Goal: Transaction & Acquisition: Purchase product/service

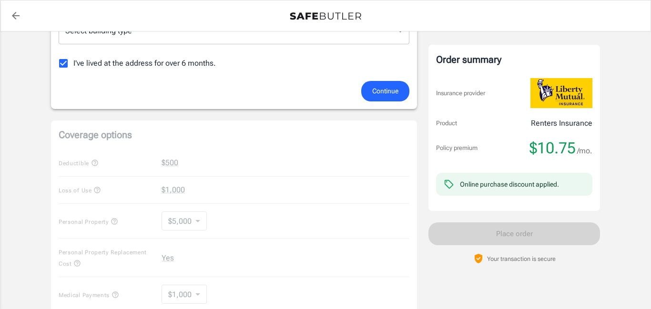
scroll to position [261, 0]
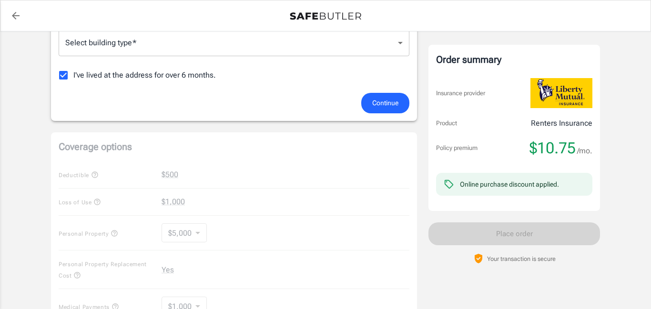
click at [390, 105] on span "Continue" at bounding box center [385, 103] width 26 height 12
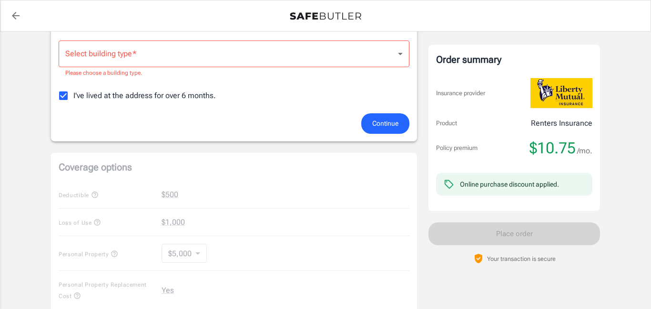
click at [402, 57] on body "Policy premium $ 10.75 /mo Liberty Mutual Renters Insurance [STREET_ADDRESS] Yo…" at bounding box center [325, 200] width 651 height 922
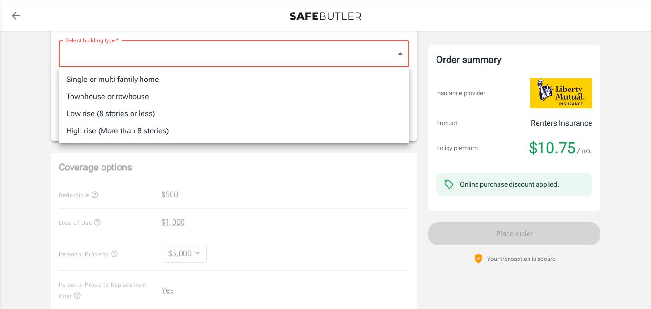
click at [226, 78] on li "Single or multi family home" at bounding box center [234, 79] width 351 height 17
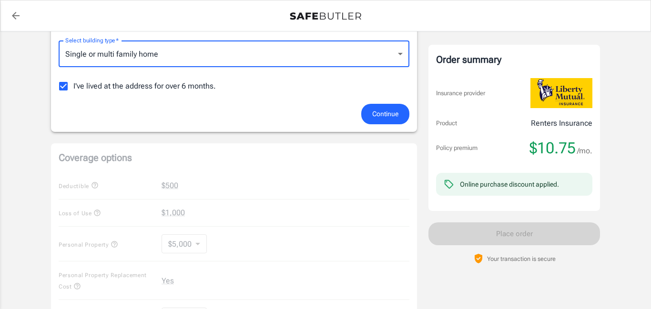
type input "singlefamily"
click at [384, 114] on span "Continue" at bounding box center [385, 114] width 26 height 12
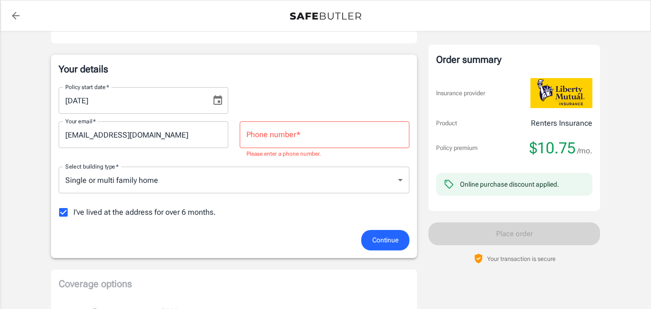
scroll to position [115, 0]
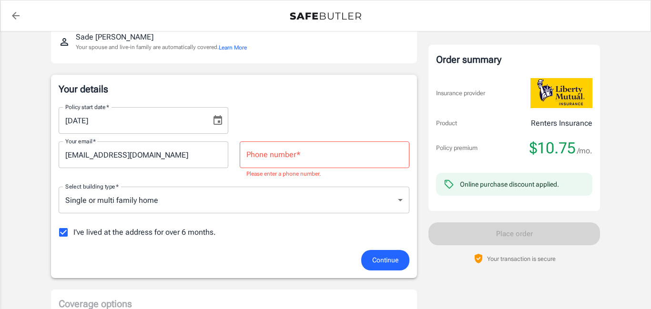
click at [337, 156] on input "Phone number   *" at bounding box center [325, 155] width 170 height 27
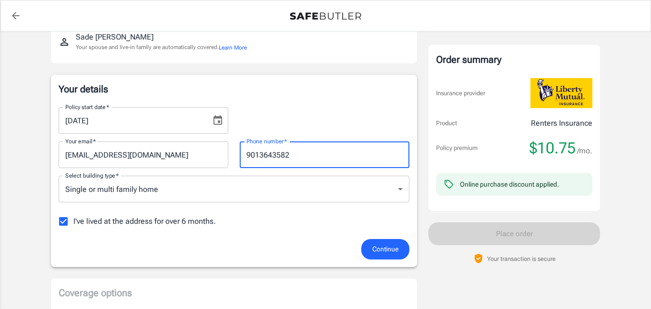
type input "9013643582"
click at [391, 250] on span "Continue" at bounding box center [385, 250] width 26 height 12
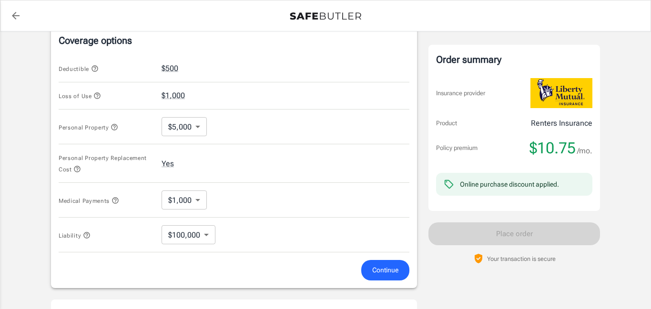
scroll to position [379, 0]
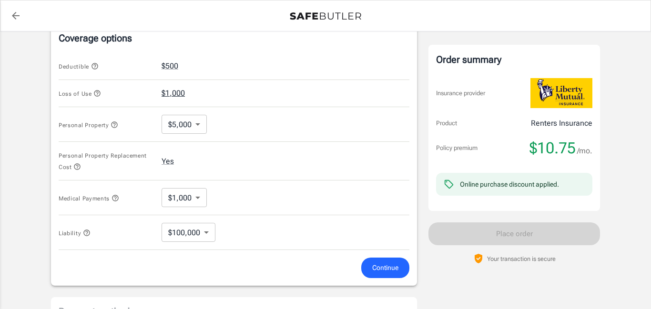
click at [176, 96] on button "$1,000" at bounding box center [173, 93] width 23 height 11
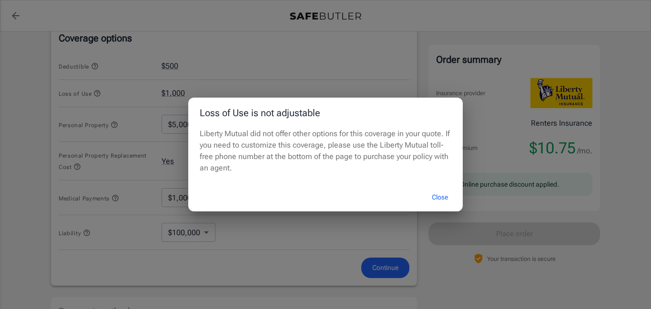
click at [431, 198] on button "Close" at bounding box center [440, 197] width 38 height 21
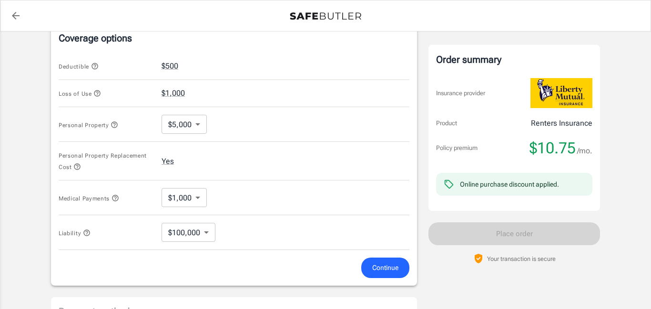
click at [99, 94] on icon "button" at bounding box center [97, 94] width 8 height 8
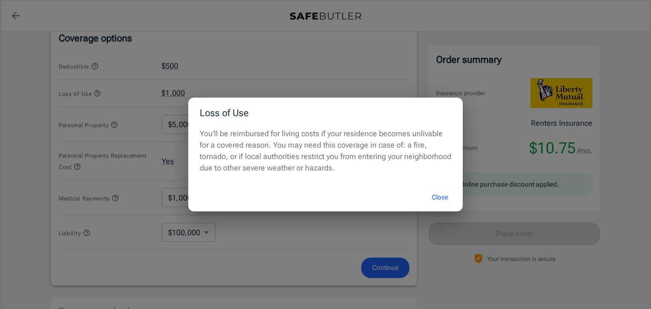
click at [437, 197] on button "Close" at bounding box center [440, 197] width 38 height 21
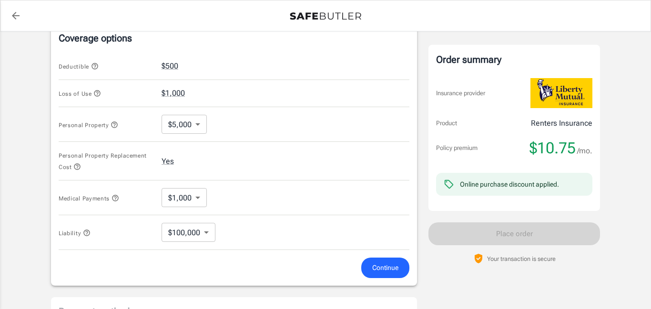
click at [194, 125] on body "Policy premium $ 10.75 /mo Liberty Mutual Renters Insurance [STREET_ADDRESS] Yo…" at bounding box center [325, 76] width 651 height 910
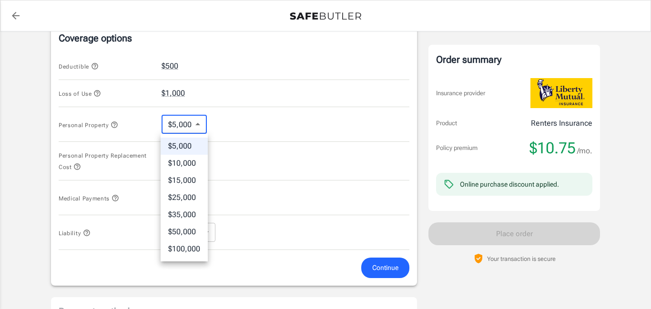
click at [193, 157] on li "$10,000" at bounding box center [184, 163] width 47 height 17
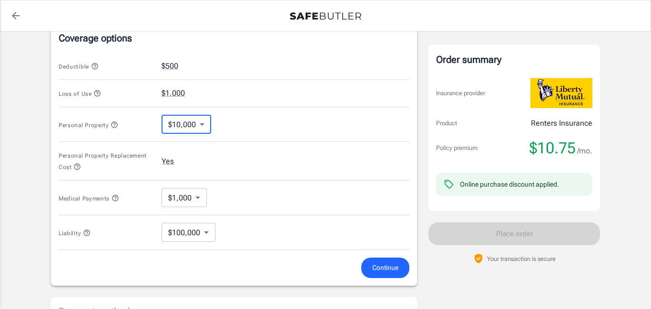
type input "10000"
click at [390, 269] on span "Continue" at bounding box center [385, 268] width 26 height 12
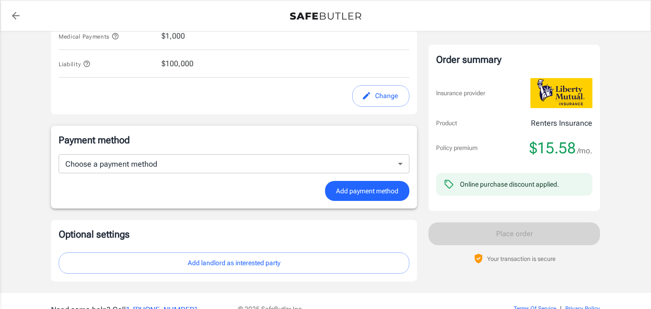
scroll to position [542, 0]
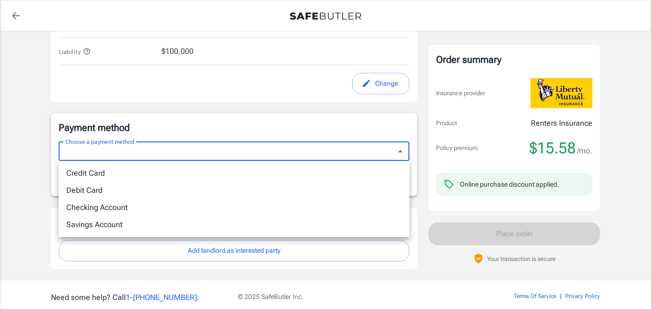
click at [275, 187] on li "Debit Card" at bounding box center [234, 190] width 351 height 17
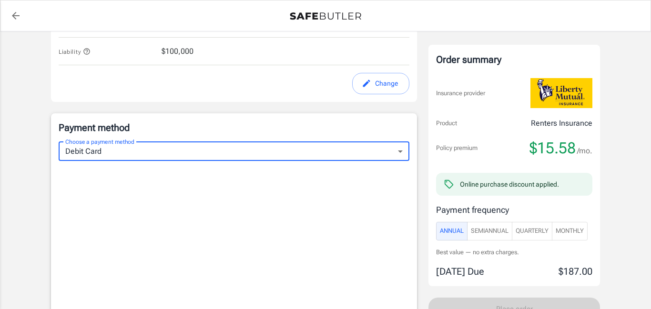
type input "debit"
click at [568, 237] on button "Monthly" at bounding box center [570, 231] width 36 height 19
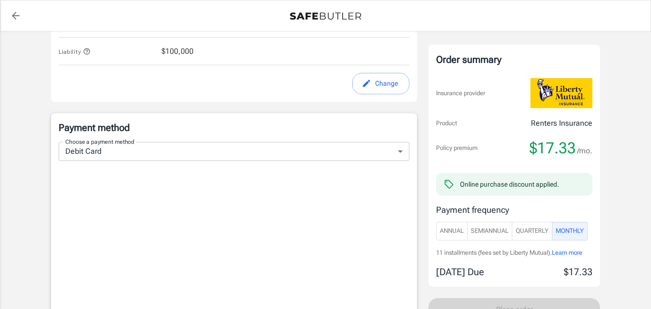
click at [540, 232] on span "Quarterly" at bounding box center [532, 231] width 33 height 11
click at [580, 233] on span "Monthly" at bounding box center [570, 231] width 28 height 11
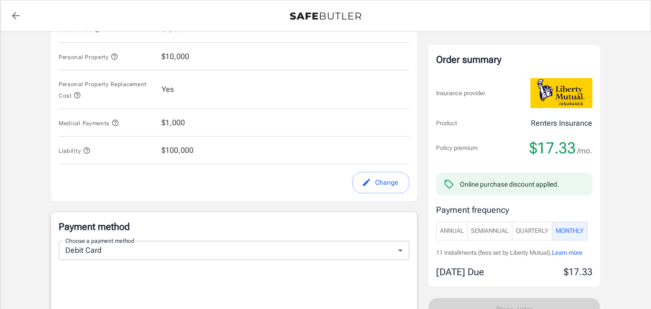
scroll to position [449, 0]
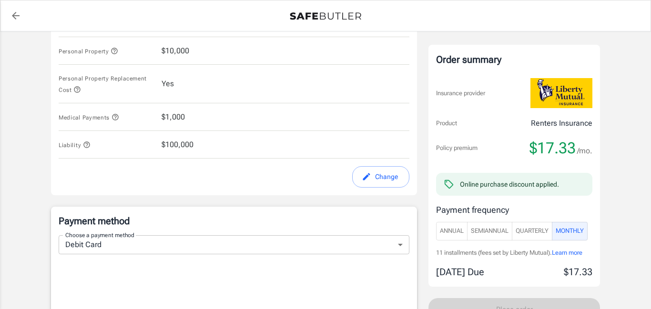
click at [389, 176] on button "Change" at bounding box center [380, 176] width 57 height 21
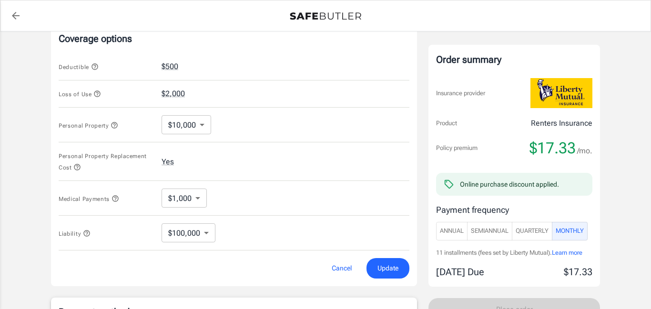
scroll to position [373, 0]
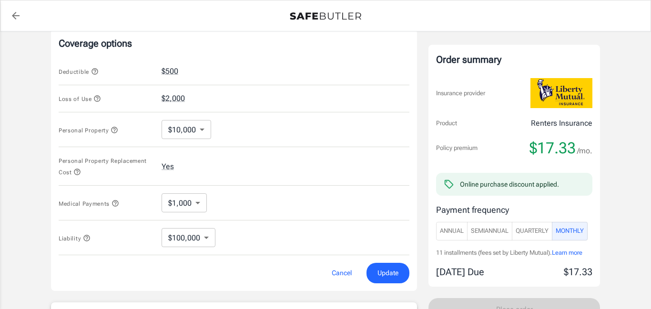
click at [202, 134] on body "Policy premium $ 17.33 /mo Liberty Mutual Renters Insurance [STREET_ADDRESS] Yo…" at bounding box center [325, 203] width 651 height 1152
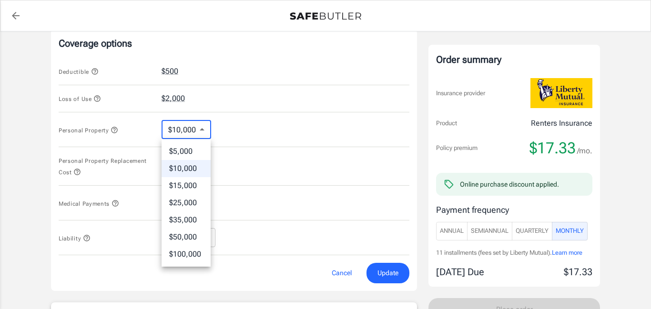
click at [189, 151] on li "$5,000" at bounding box center [186, 151] width 49 height 17
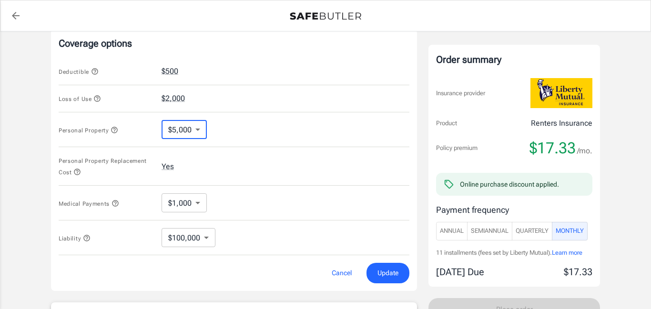
type input "5000"
click at [379, 277] on span "Update" at bounding box center [388, 273] width 21 height 12
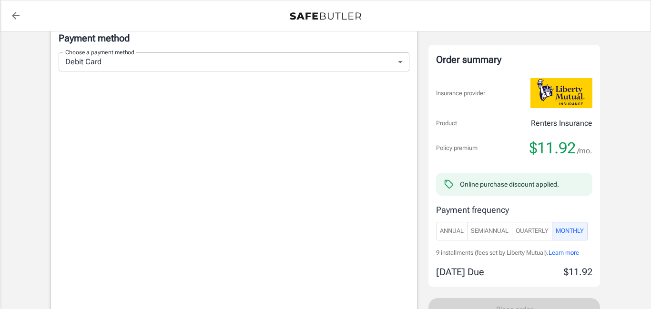
scroll to position [628, 0]
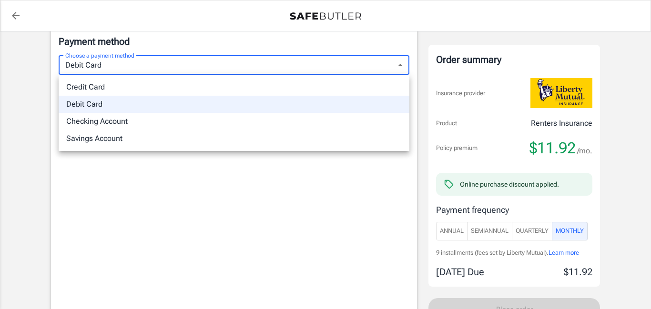
click at [73, 246] on div at bounding box center [325, 154] width 651 height 309
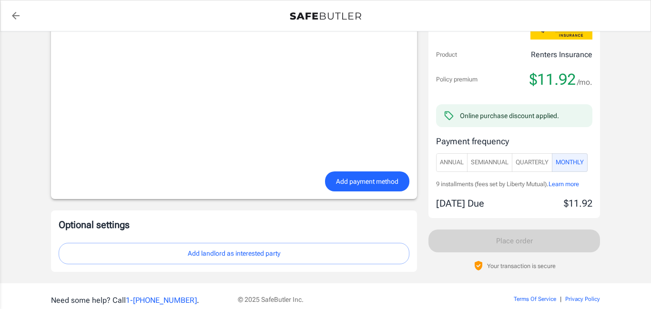
scroll to position [782, 0]
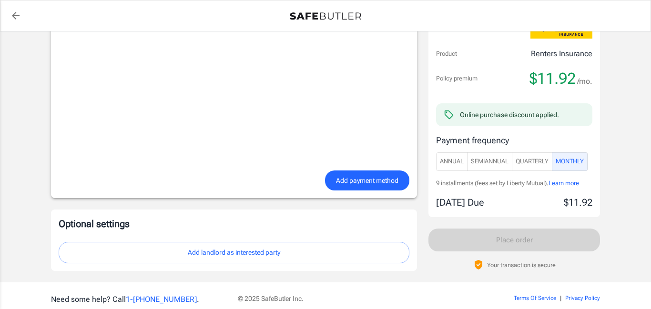
click at [269, 241] on div "Optional settings Add landlord as interested party" at bounding box center [234, 240] width 351 height 46
click at [274, 252] on button "Add landlord as interested party" at bounding box center [234, 252] width 351 height 21
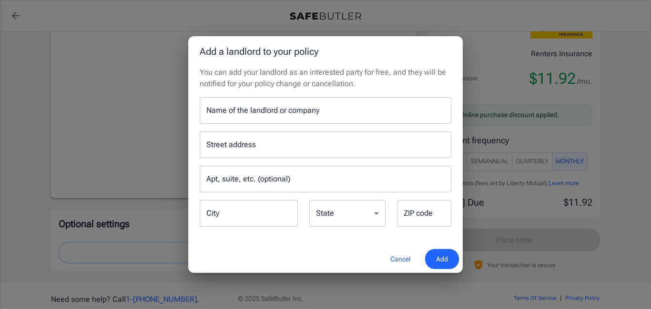
click at [307, 115] on div "Name of the landlord or company Name of the landlord or company" at bounding box center [326, 110] width 252 height 27
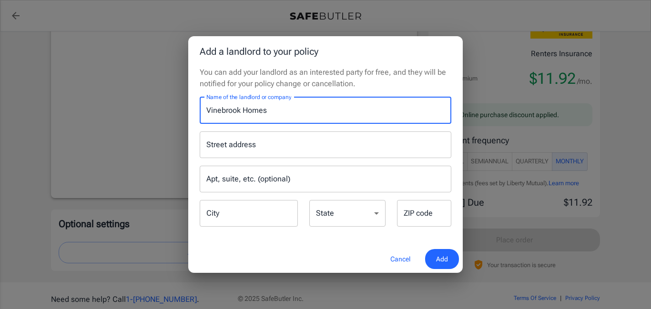
type input "Vinebrook Homes"
click at [320, 139] on input "Street address" at bounding box center [325, 145] width 243 height 18
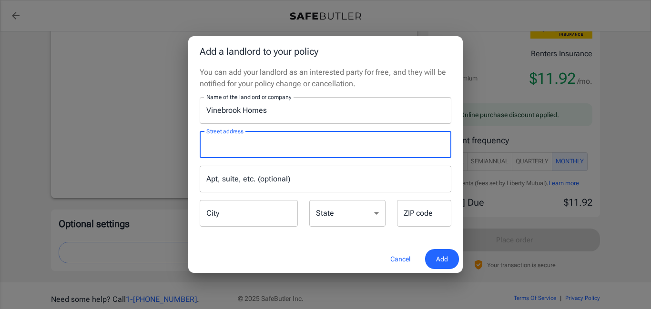
click at [267, 215] on input "City" at bounding box center [249, 213] width 98 height 27
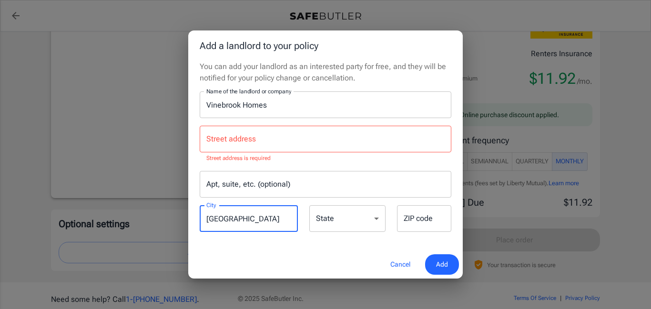
type input "[GEOGRAPHIC_DATA]"
click at [357, 227] on select "[US_STATE] [US_STATE] [US_STATE] [US_STATE] [US_STATE] [US_STATE] [US_STATE] [U…" at bounding box center [347, 218] width 76 height 27
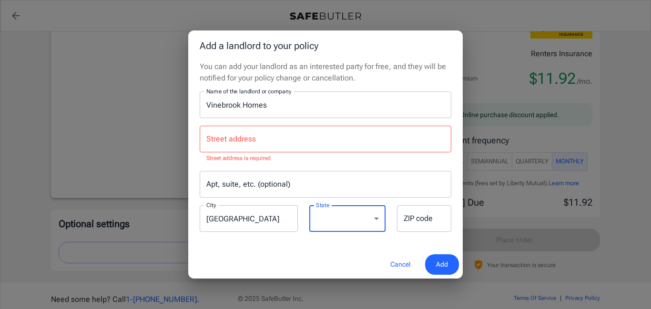
select select "TN"
click at [309, 205] on select "[US_STATE] [US_STATE] [US_STATE] [US_STATE] [US_STATE] [US_STATE] [US_STATE] [U…" at bounding box center [347, 218] width 76 height 27
click at [270, 143] on input "Street address" at bounding box center [325, 139] width 243 height 18
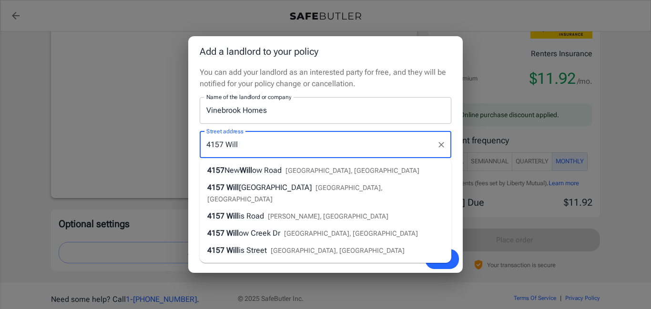
click at [343, 189] on span "[GEOGRAPHIC_DATA], [GEOGRAPHIC_DATA]" at bounding box center [294, 193] width 175 height 19
type input "[STREET_ADDRESS]"
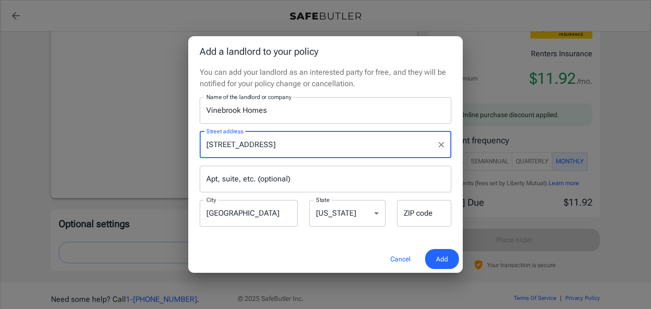
type input "38118"
type input "[STREET_ADDRESS]"
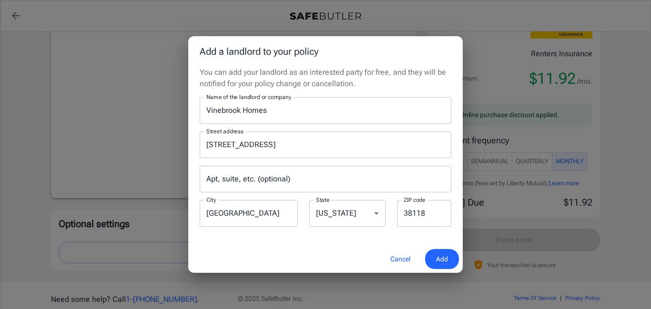
click at [447, 262] on span "Add" at bounding box center [442, 260] width 12 height 12
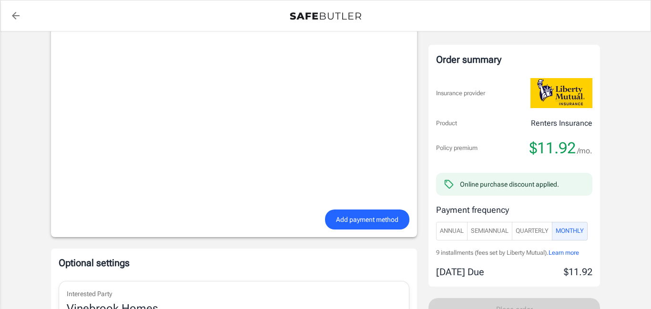
scroll to position [744, 0]
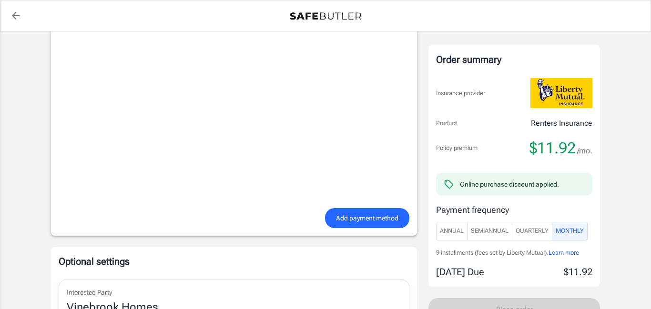
click at [371, 216] on span "Add payment method" at bounding box center [367, 219] width 62 height 12
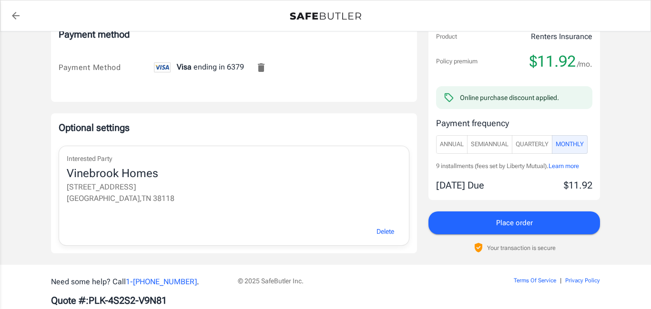
scroll to position [658, 0]
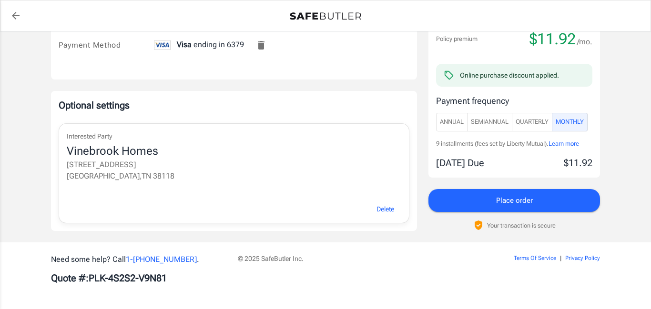
click at [578, 201] on button "Place order" at bounding box center [515, 200] width 172 height 23
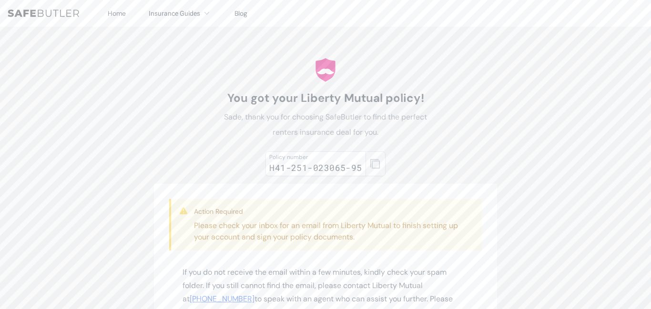
click at [376, 167] on icon "button" at bounding box center [375, 164] width 10 height 10
